Goal: Information Seeking & Learning: Learn about a topic

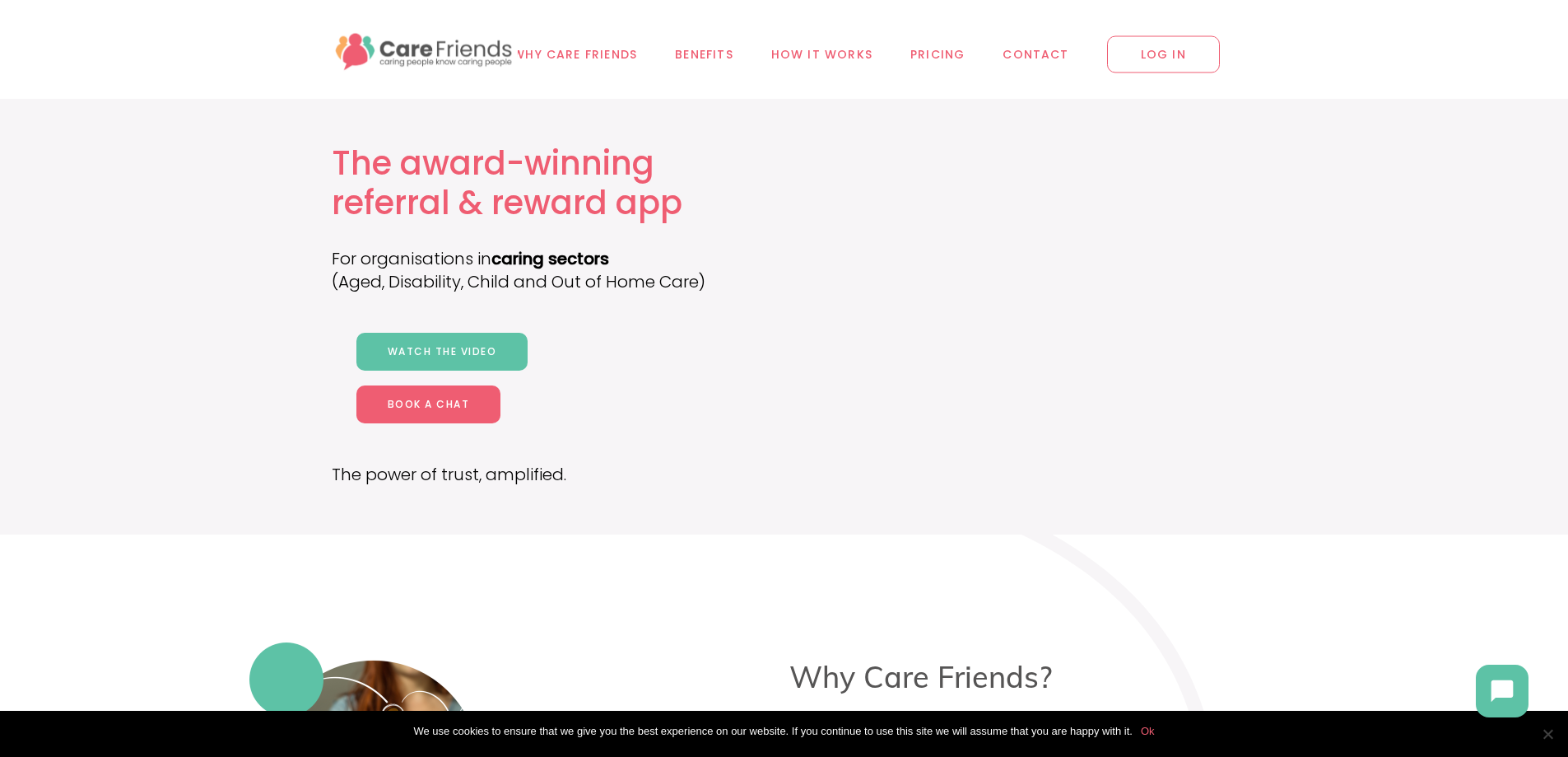
click at [1159, 58] on span "LOG IN" at bounding box center [1163, 55] width 112 height 37
click at [599, 54] on span "Why Care Friends" at bounding box center [575, 55] width 124 height 19
click at [690, 41] on link "Benefits" at bounding box center [704, 54] width 96 height 108
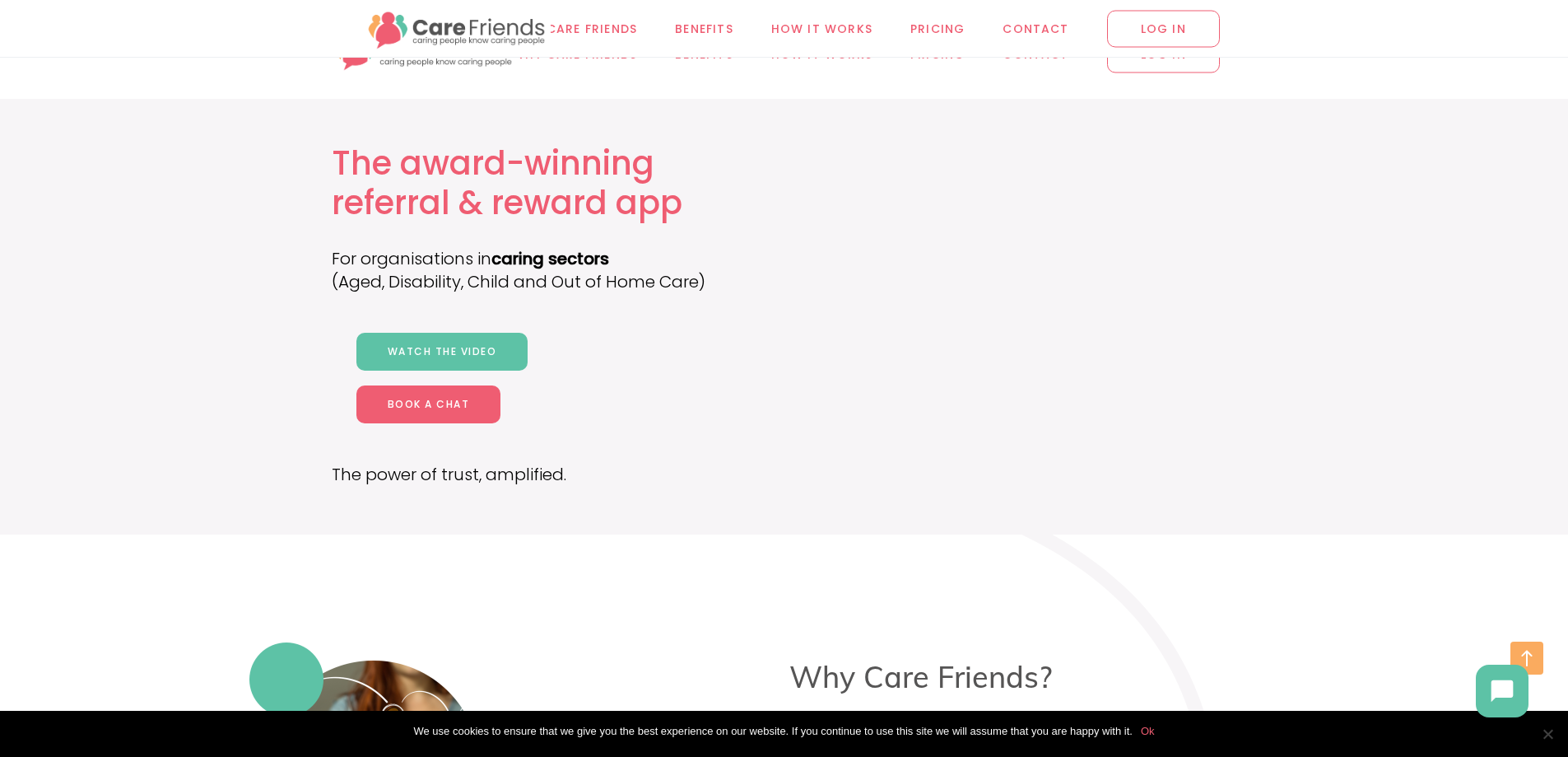
scroll to position [5364, 0]
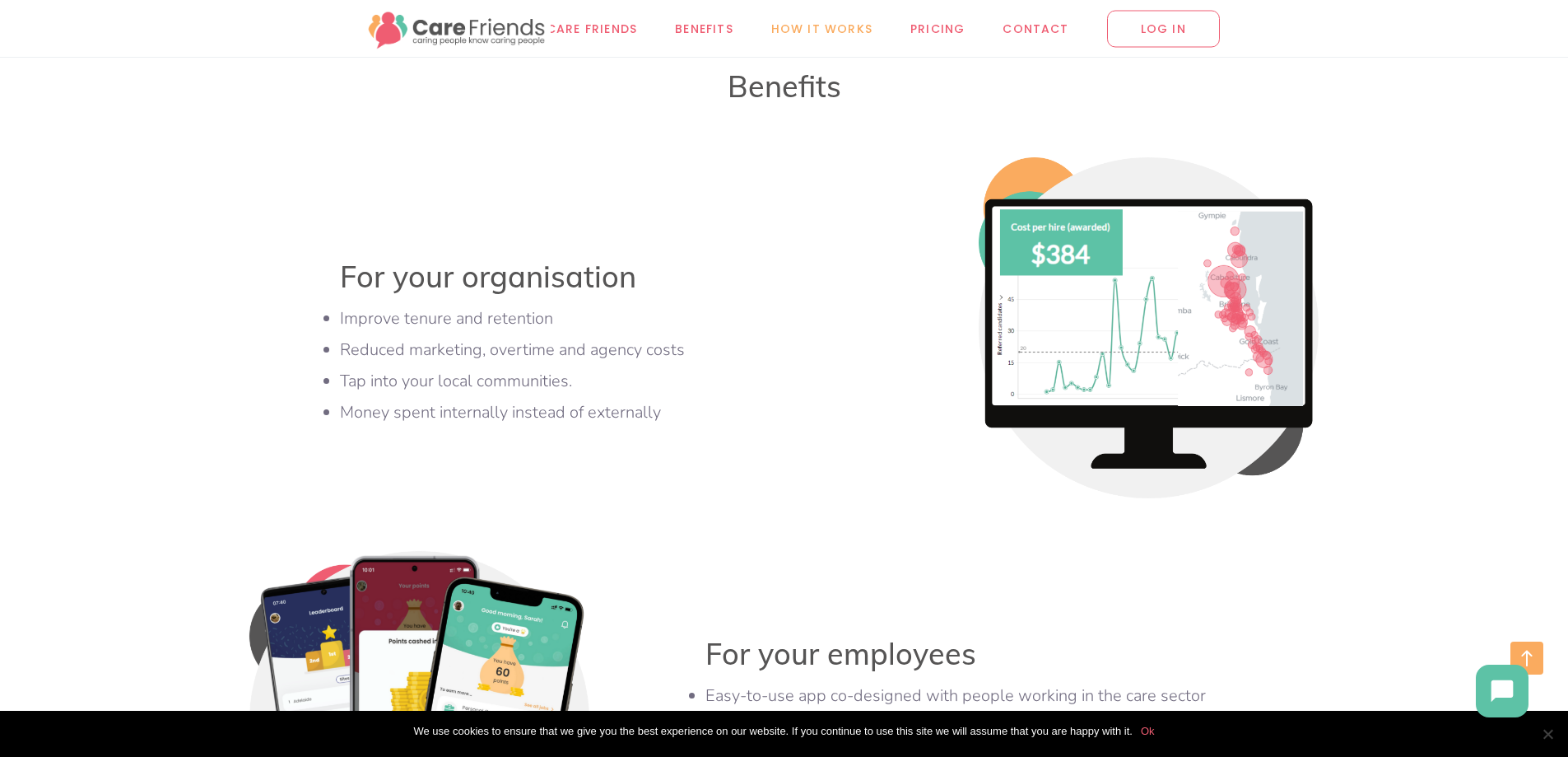
click at [831, 43] on link "How it works" at bounding box center [822, 28] width 139 height 57
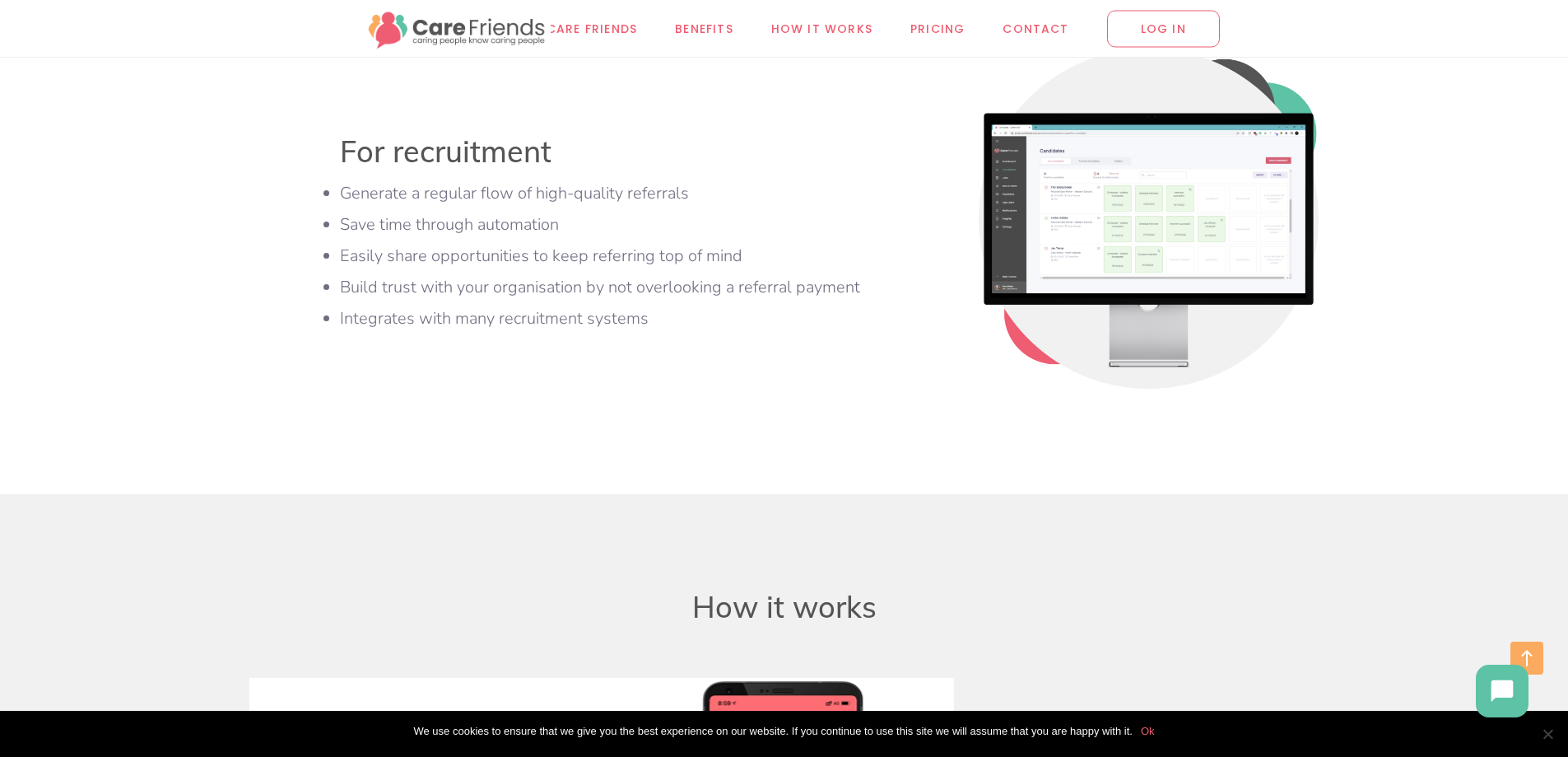
scroll to position [6226, 0]
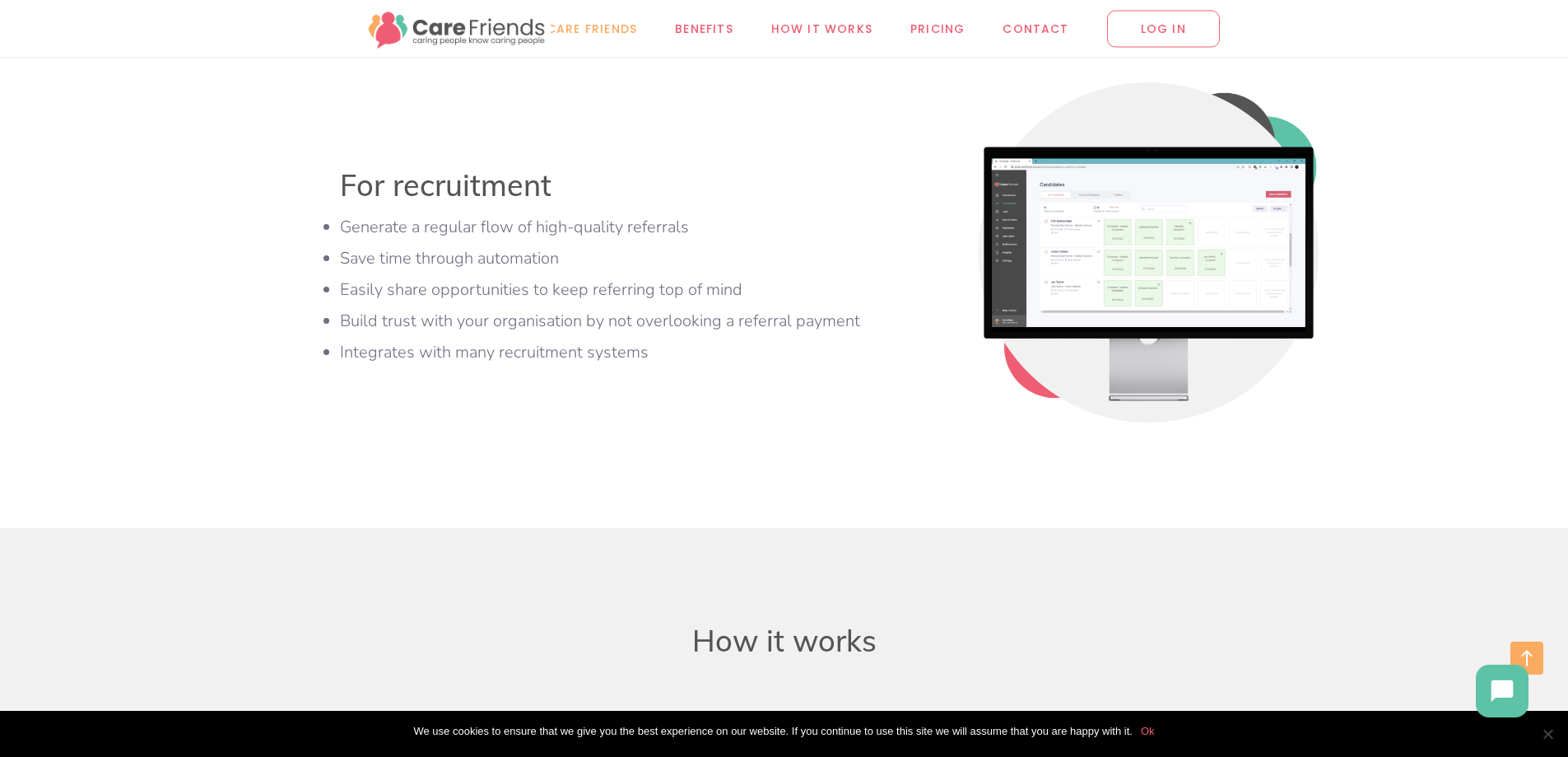
click at [594, 26] on span "Why Care Friends" at bounding box center [575, 28] width 124 height 19
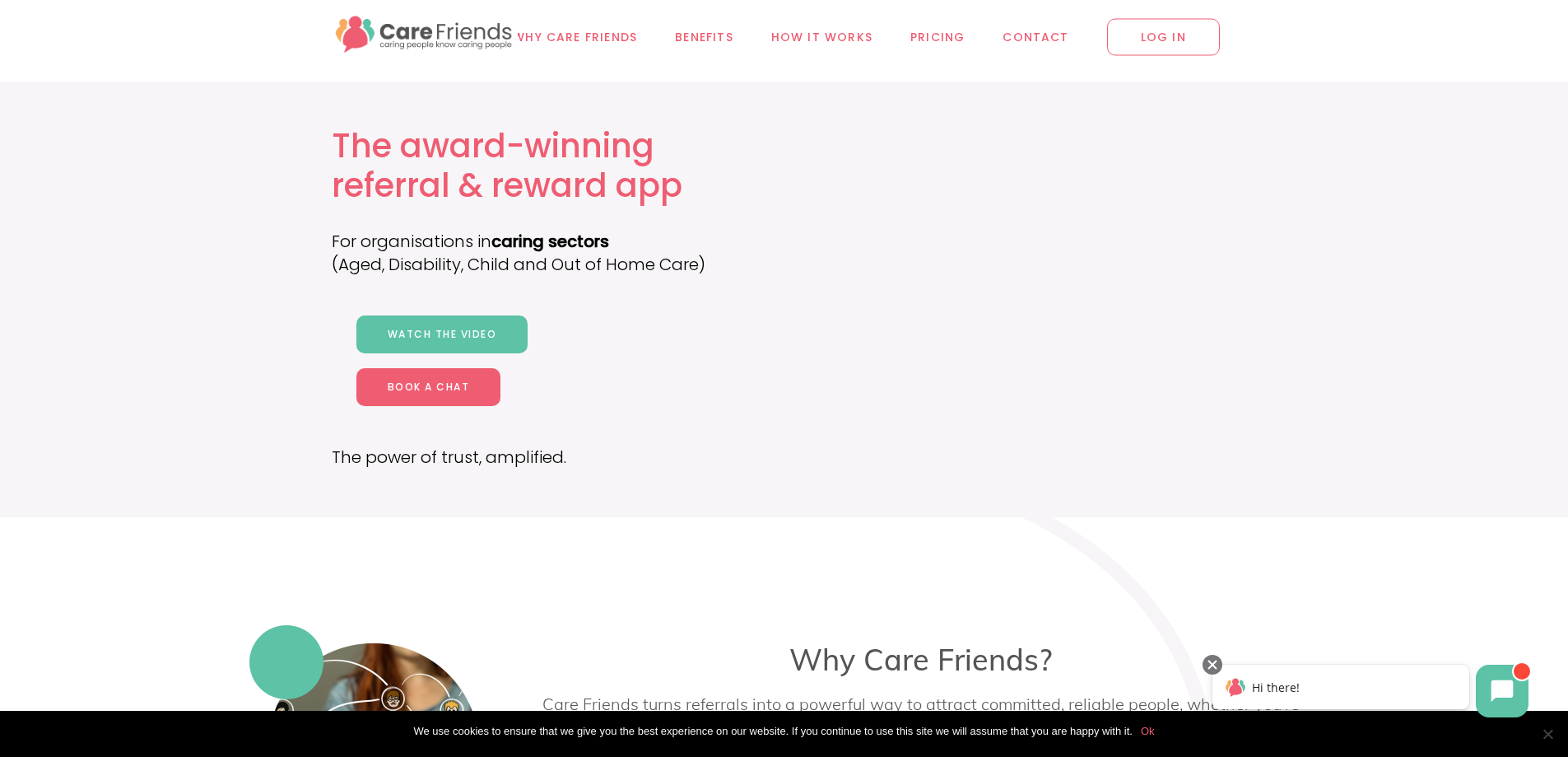
scroll to position [329, 0]
